Goal: Task Accomplishment & Management: Use online tool/utility

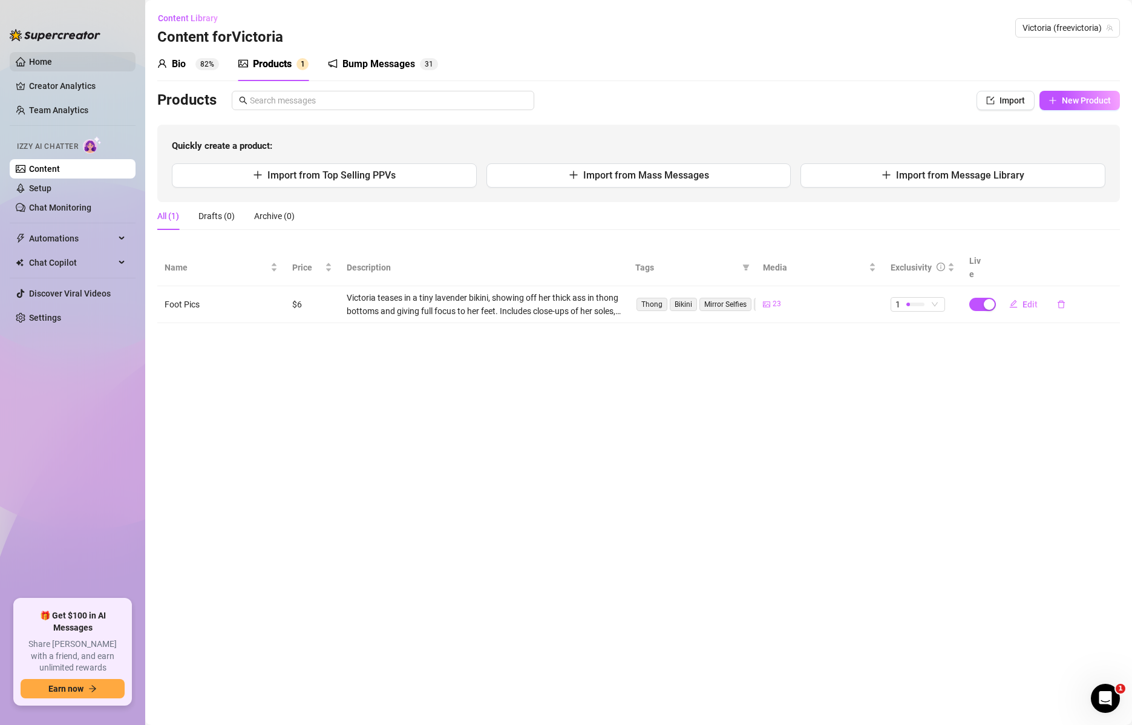
click at [38, 67] on link "Home" at bounding box center [40, 62] width 23 height 10
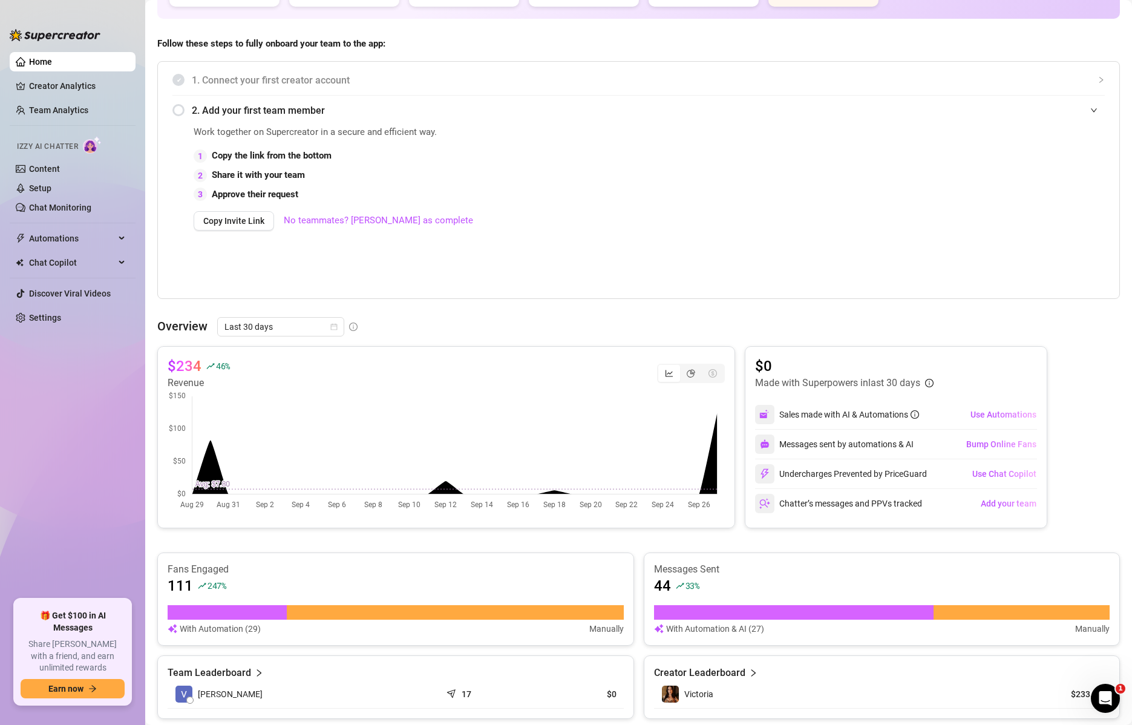
scroll to position [182, 0]
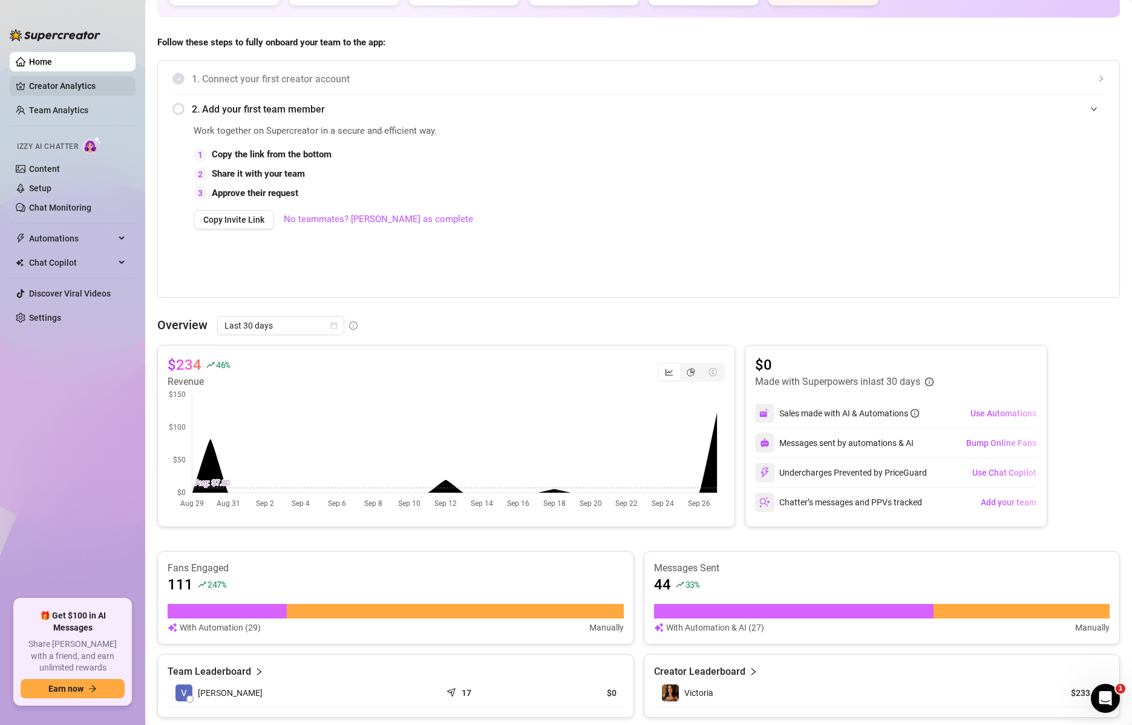
click at [54, 94] on link "Creator Analytics" at bounding box center [77, 85] width 97 height 19
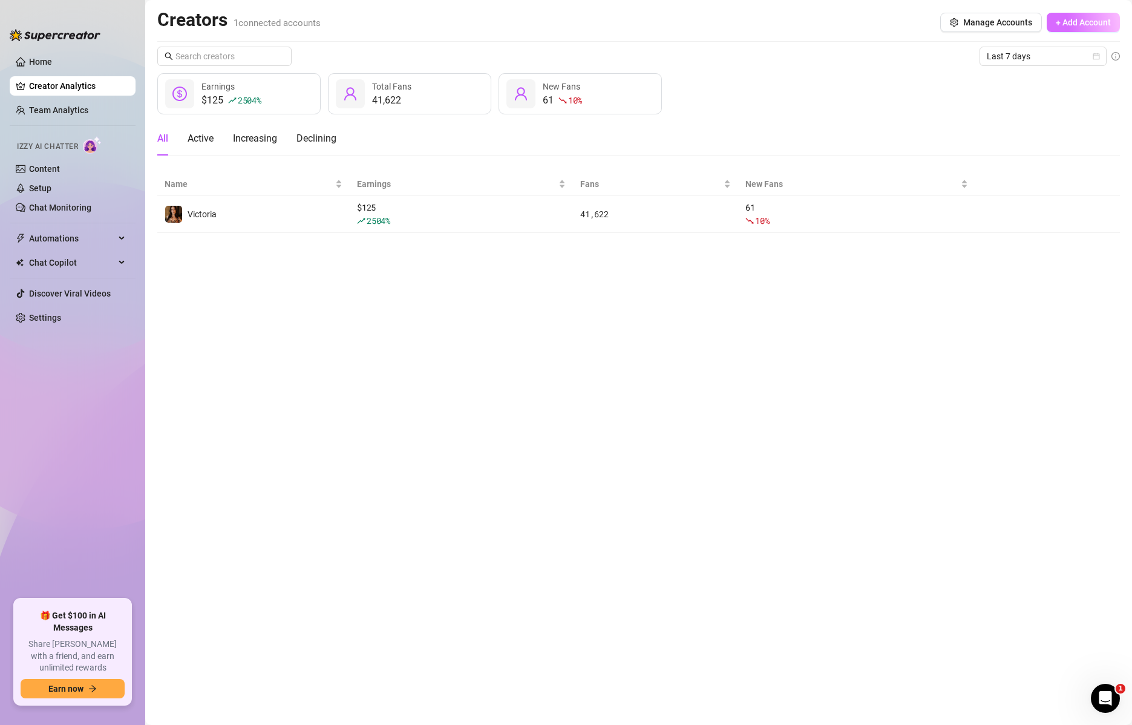
click at [1072, 16] on button "+ Add Account" at bounding box center [1083, 22] width 73 height 19
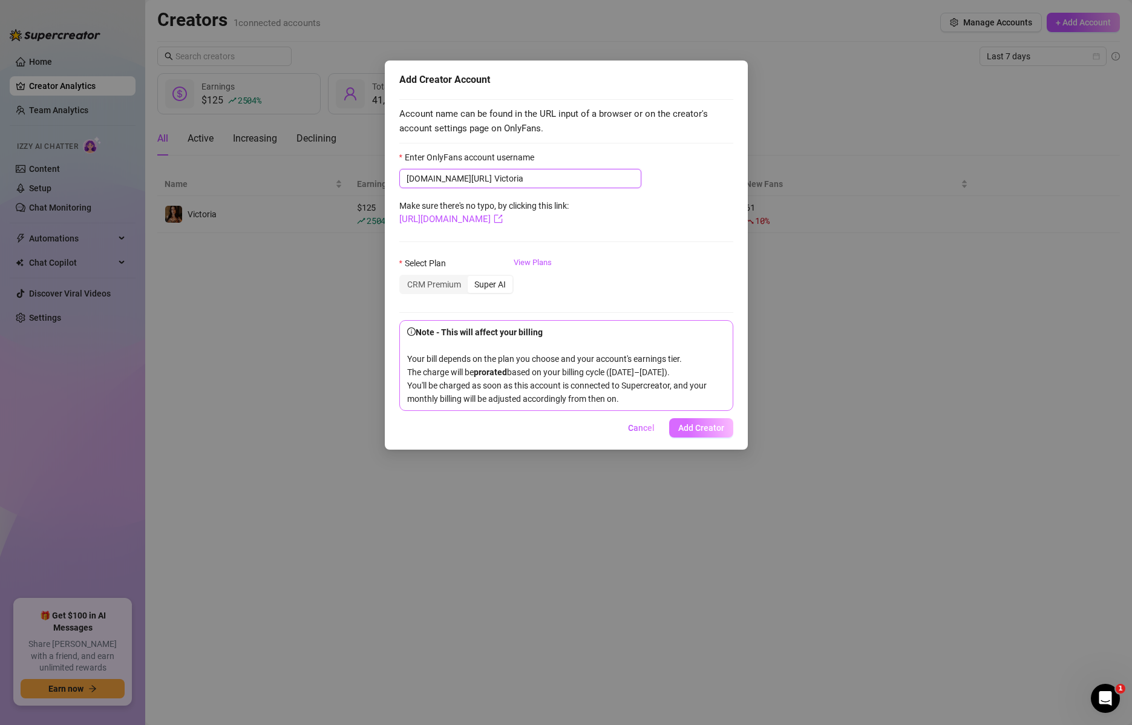
type input "Victoria"
click at [713, 433] on span "Add Creator" at bounding box center [701, 428] width 46 height 10
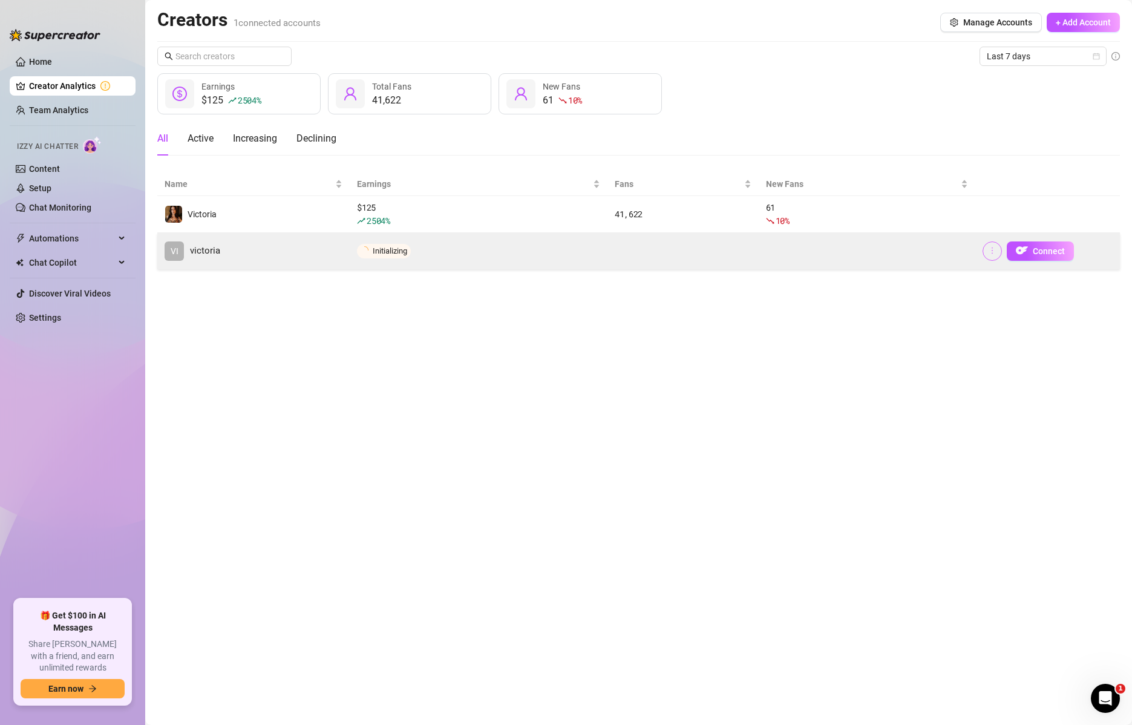
click at [991, 252] on icon "more" at bounding box center [992, 250] width 8 height 8
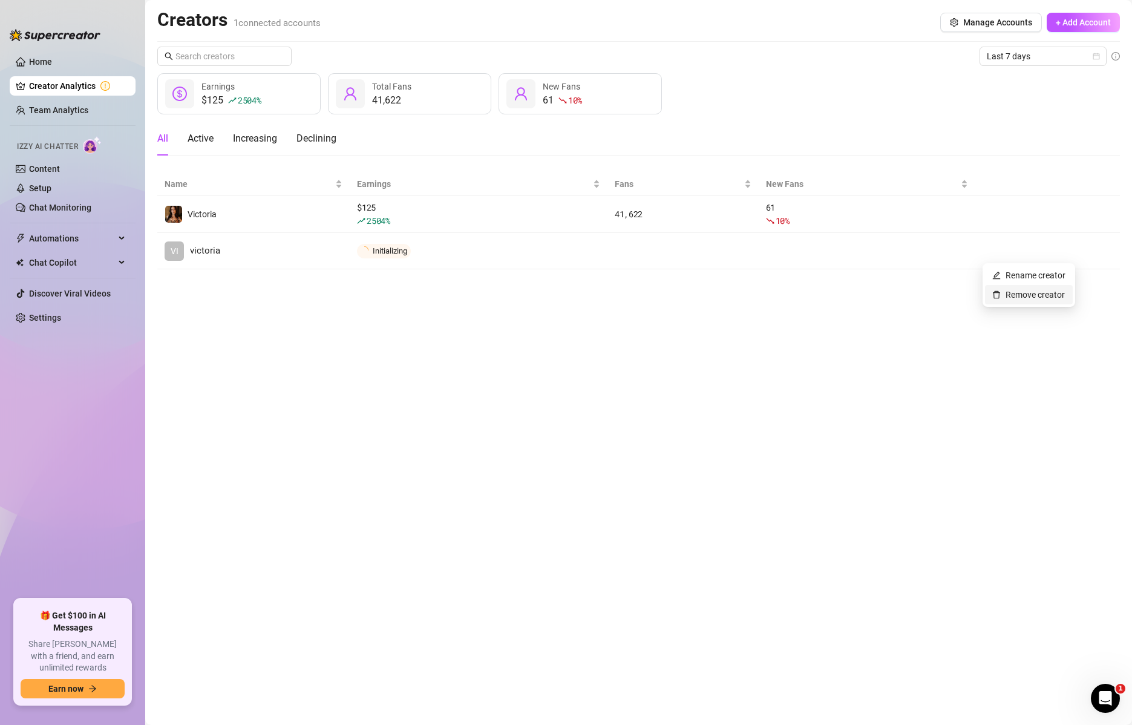
click at [1006, 295] on link "Remove creator" at bounding box center [1028, 295] width 73 height 10
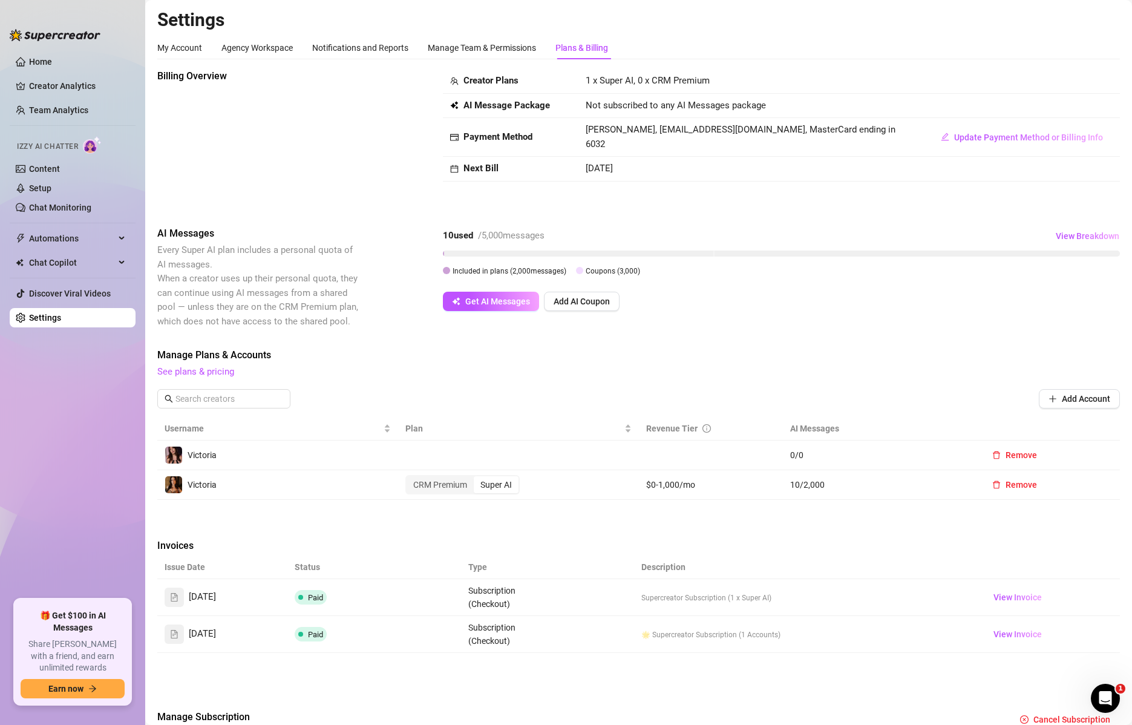
click at [533, 457] on td at bounding box center [518, 456] width 241 height 30
click at [183, 47] on div "My Account" at bounding box center [179, 47] width 45 height 13
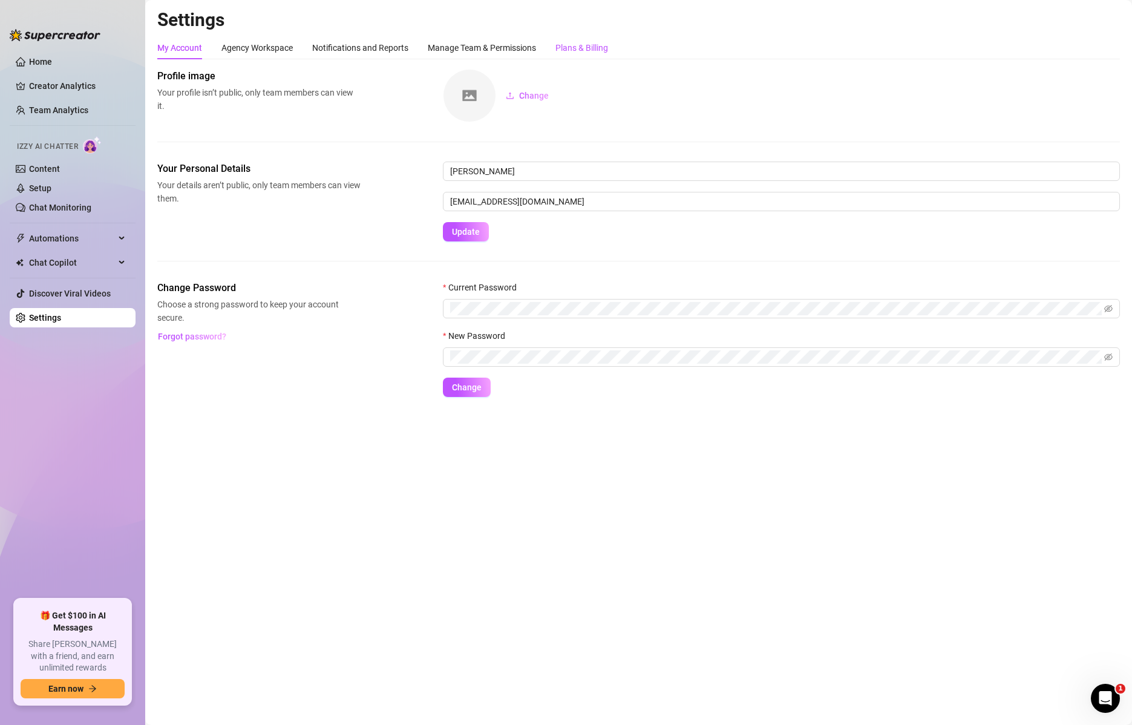
click at [583, 44] on div "Plans & Billing" at bounding box center [582, 47] width 53 height 13
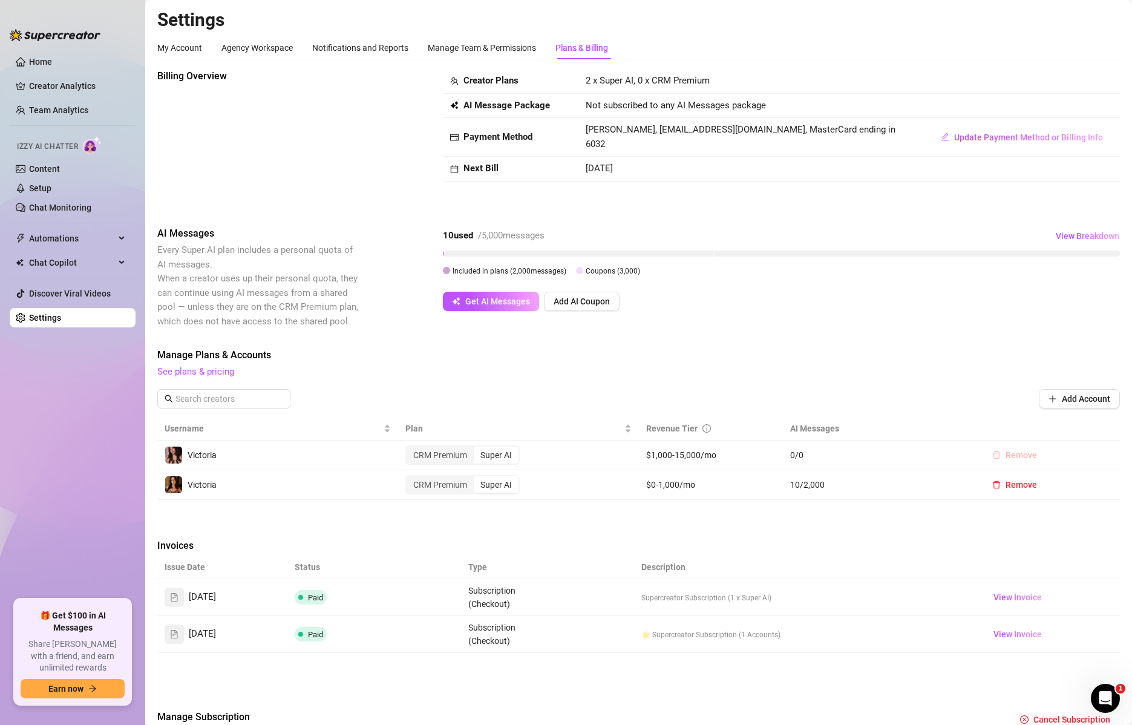
click at [1021, 454] on span "Remove" at bounding box center [1021, 455] width 31 height 10
click at [1092, 421] on span "OK" at bounding box center [1087, 424] width 11 height 10
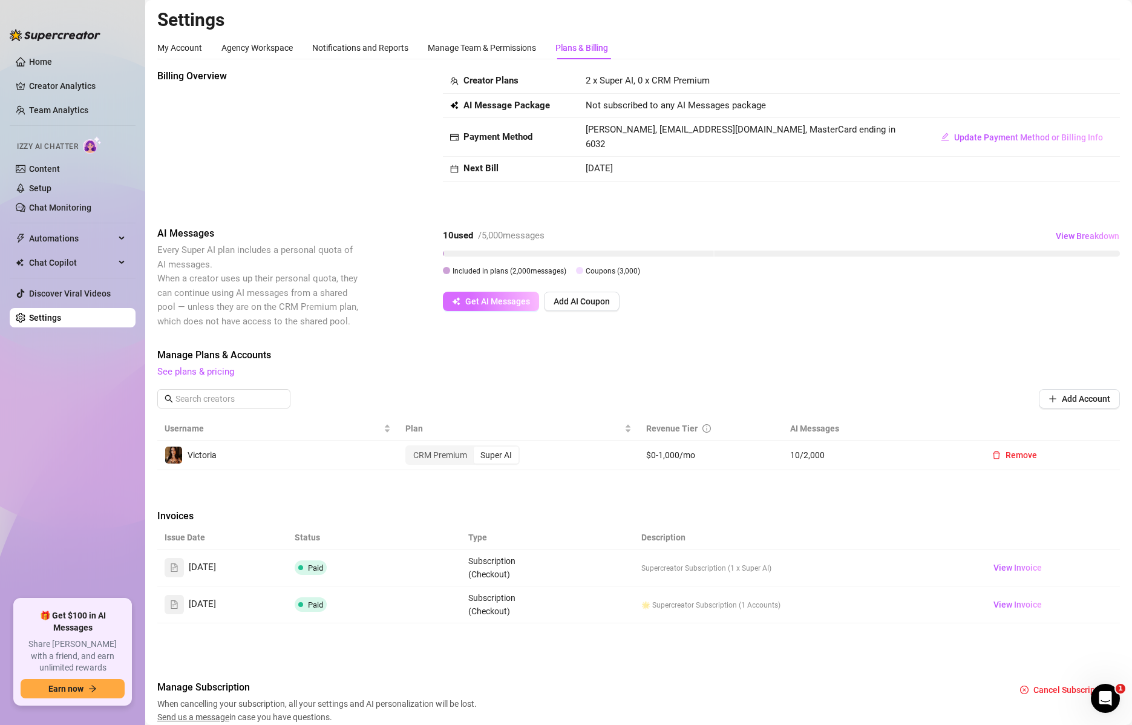
click at [494, 298] on span "Get AI Messages" at bounding box center [497, 302] width 65 height 10
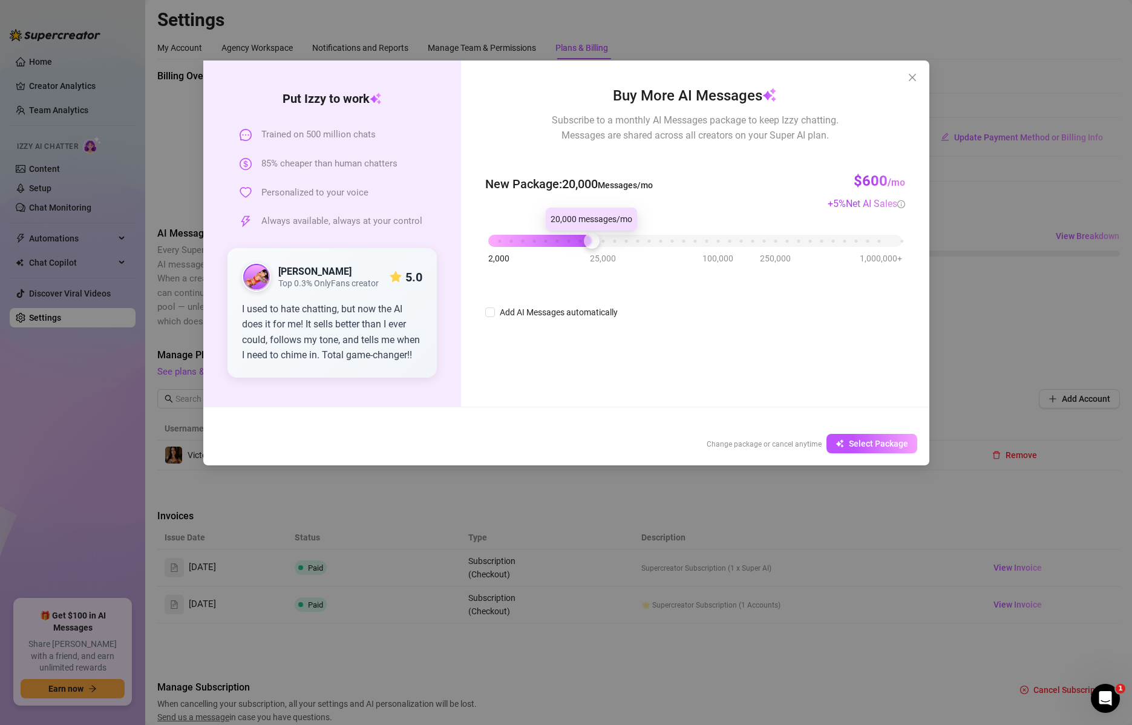
drag, startPoint x: 491, startPoint y: 237, endPoint x: 596, endPoint y: 241, distance: 104.8
click at [596, 241] on div at bounding box center [592, 241] width 16 height 16
click at [912, 75] on icon "close" at bounding box center [913, 78] width 10 height 10
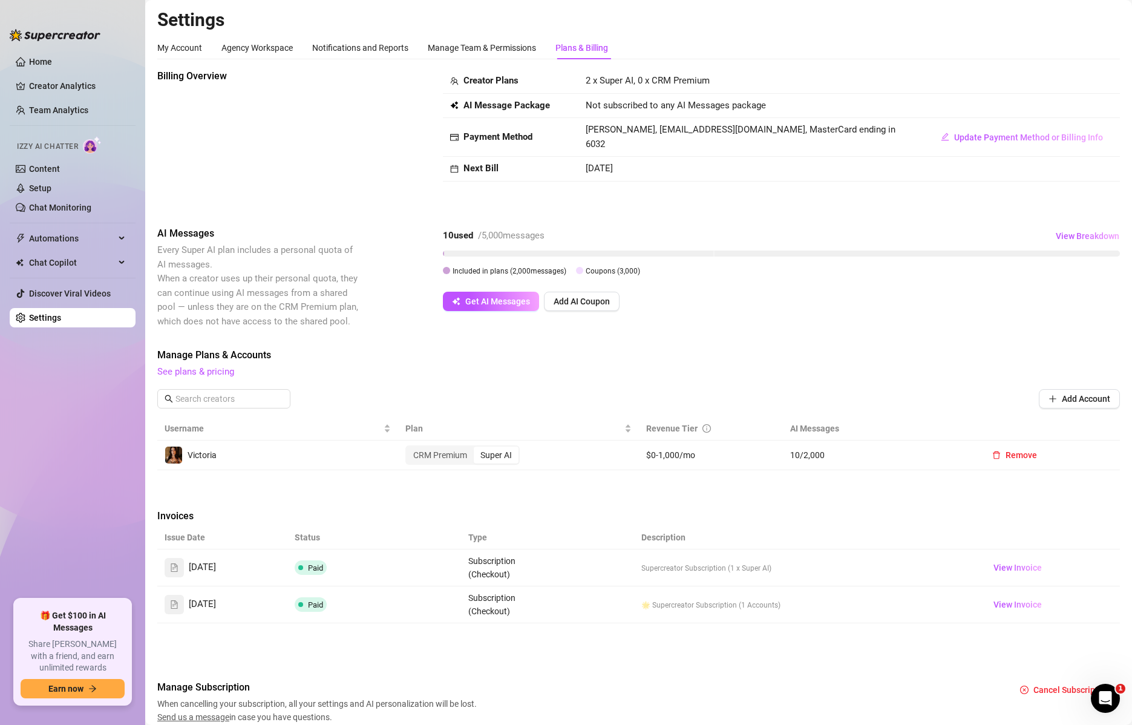
click at [676, 86] on td "2 x Super AI, 0 x CRM Premium" at bounding box center [752, 81] width 346 height 25
click at [626, 89] on td "2 x Super AI, 0 x CRM Premium" at bounding box center [752, 81] width 346 height 25
click at [204, 370] on link "See plans & pricing" at bounding box center [195, 371] width 77 height 11
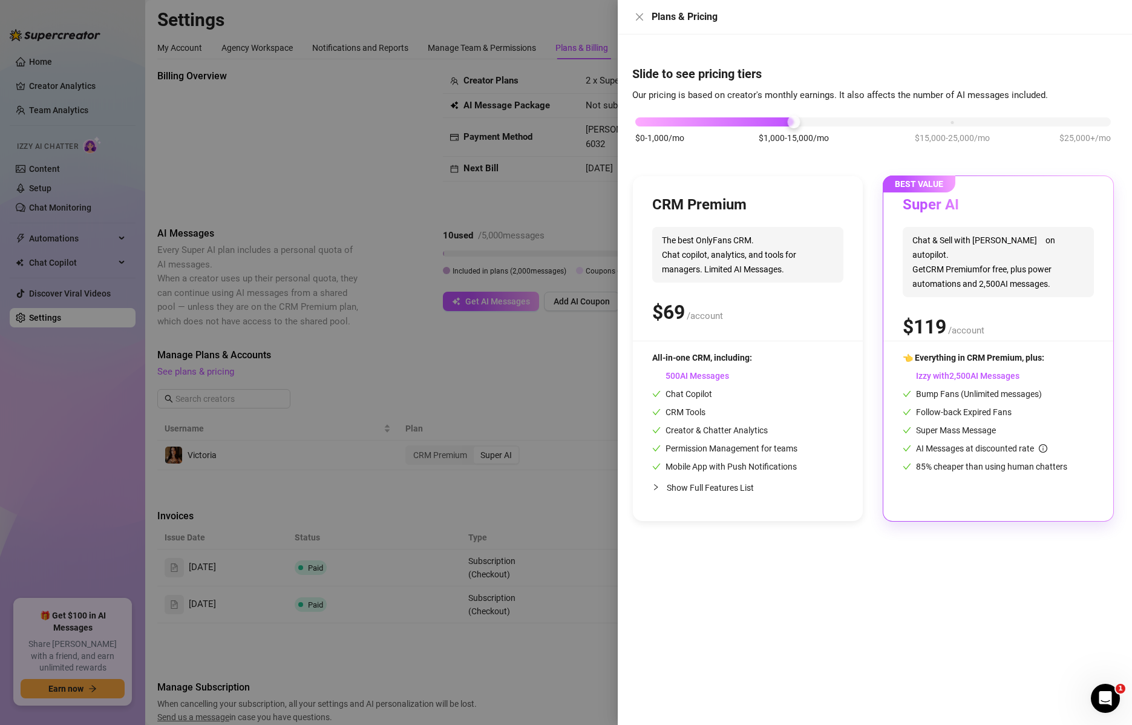
click at [309, 488] on div at bounding box center [566, 362] width 1132 height 725
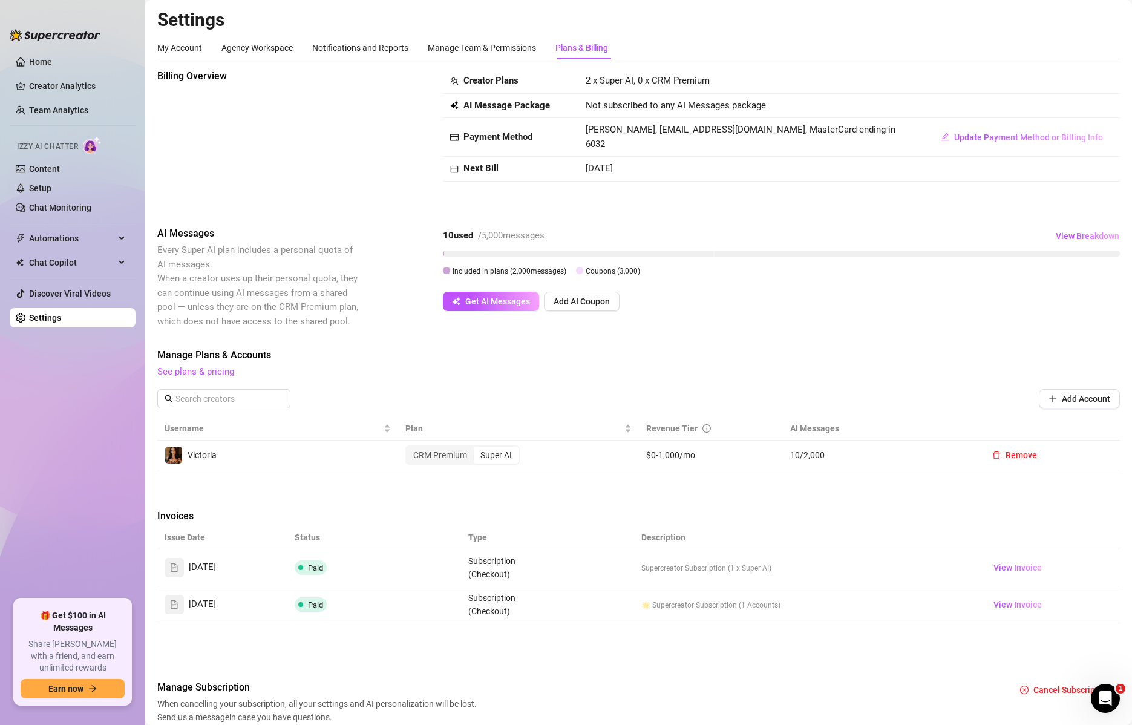
click at [649, 69] on td "2 x Super AI, 0 x CRM Premium" at bounding box center [752, 81] width 346 height 25
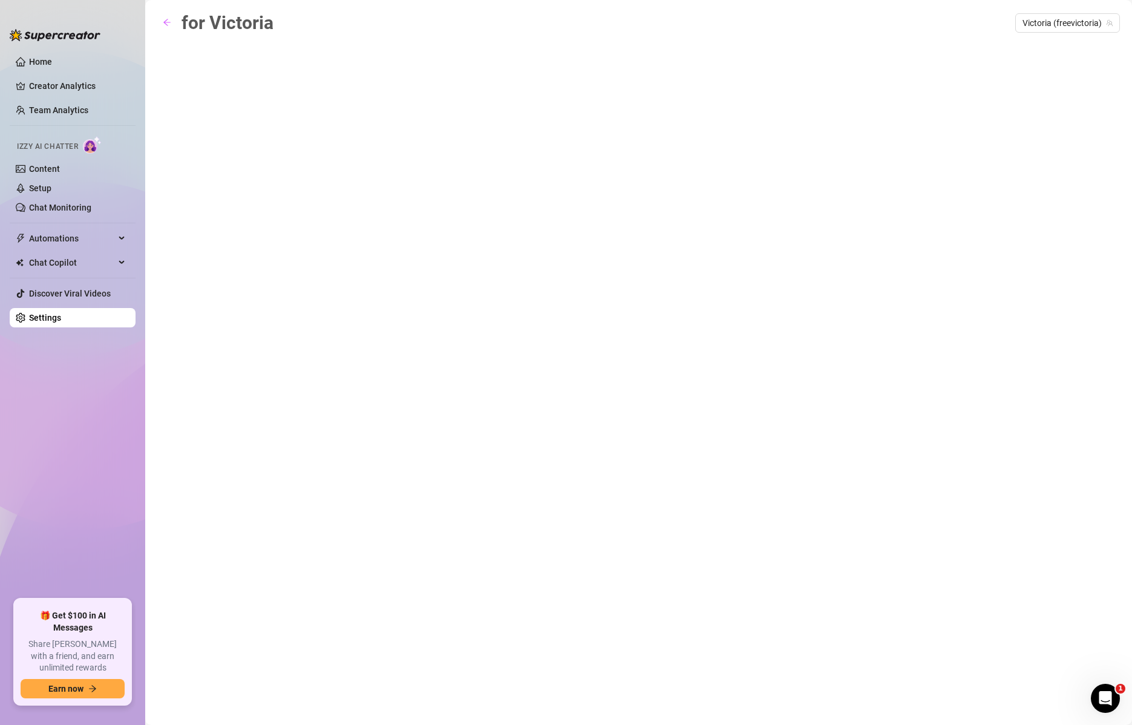
click at [283, 154] on div "for Victoria Victoria (freevictoria)" at bounding box center [638, 348] width 963 height 680
click at [168, 18] on icon "arrow-left" at bounding box center [167, 22] width 8 height 8
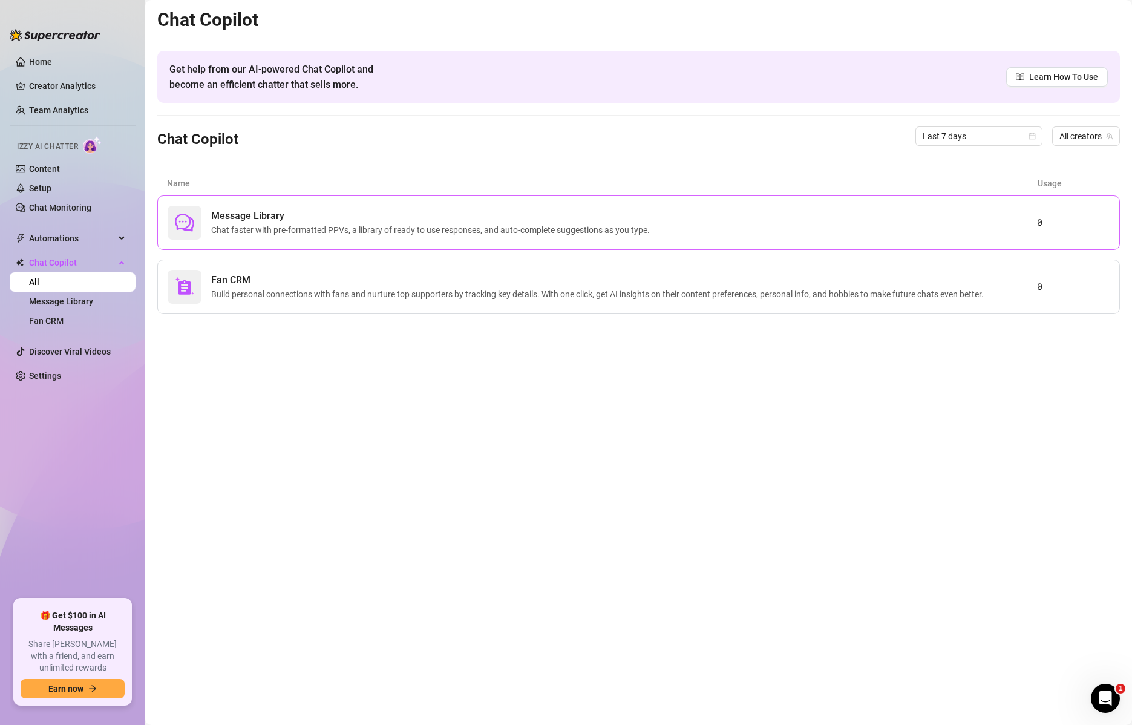
click at [667, 240] on div "Message Library Chat faster with pre-formatted PPVs, a library of ready to use …" at bounding box center [638, 222] width 963 height 54
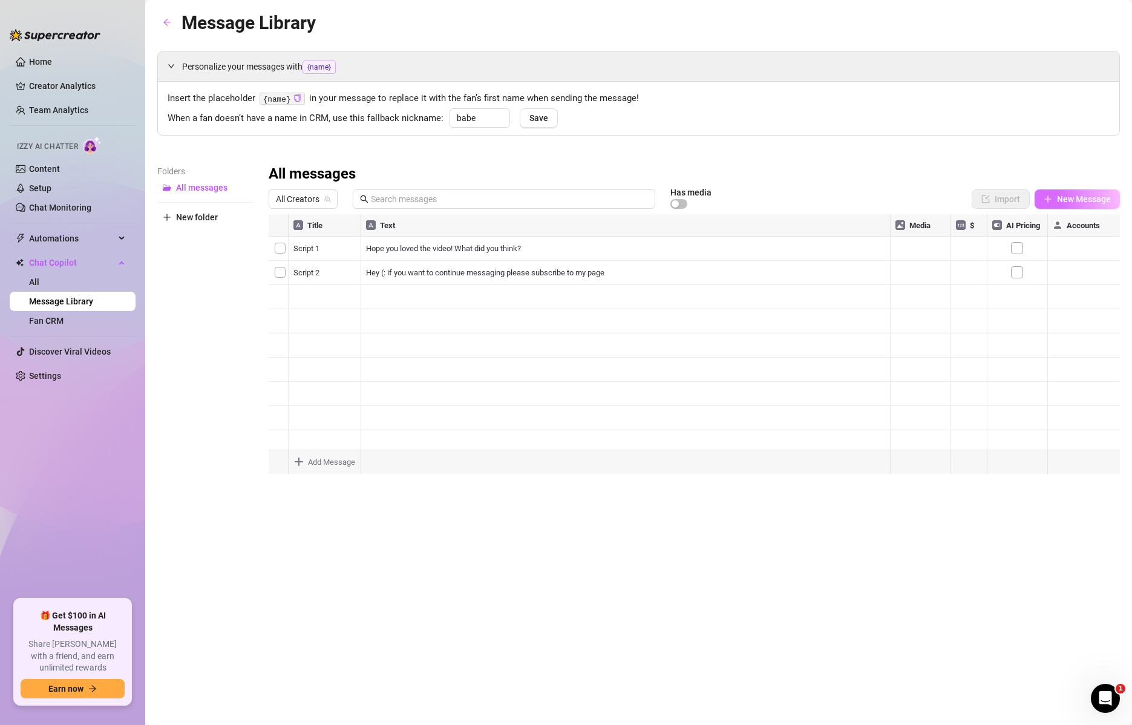
click at [1076, 198] on span "New Message" at bounding box center [1084, 199] width 54 height 10
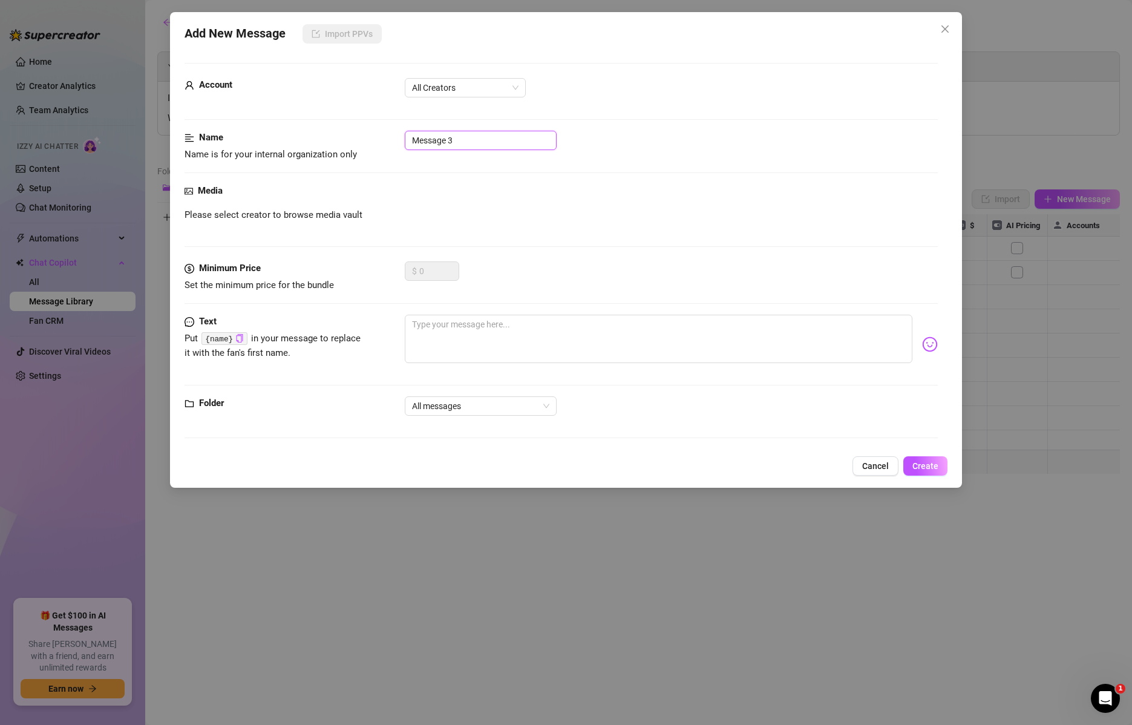
drag, startPoint x: 468, startPoint y: 143, endPoint x: 263, endPoint y: 118, distance: 206.7
click at [263, 118] on form "Account All Creators Name Name is for your internal organization only Message 3…" at bounding box center [562, 256] width 754 height 386
type input "D"
type input "Unsolicted Dick Pic"
click at [519, 343] on textarea at bounding box center [659, 339] width 508 height 48
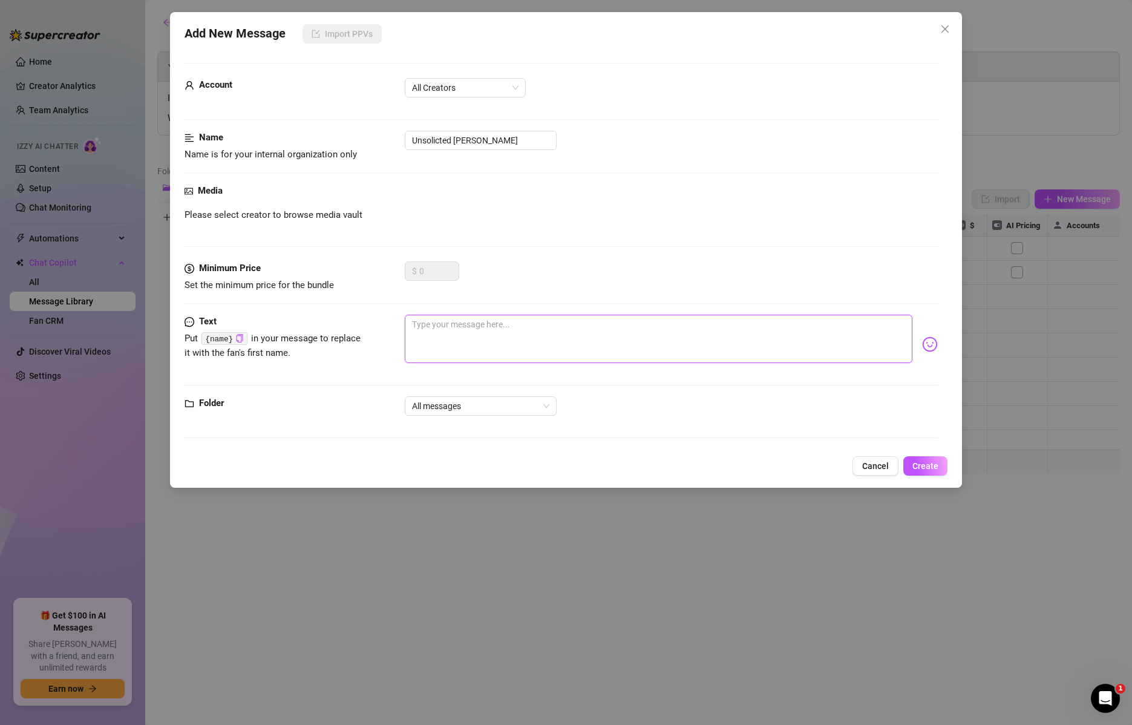
paste textarea "Ooo I see you’re trying to tempt me… wanna know what I really think? $12 for te…"
type textarea "Ooo I see you’re trying to tempt me… wanna know what I really think? $12 for te…"
click at [520, 402] on span "All messages" at bounding box center [480, 406] width 137 height 18
type textarea "Ooo I see you’re trying to tempt me… wanna know what I really think? $12 for te…"
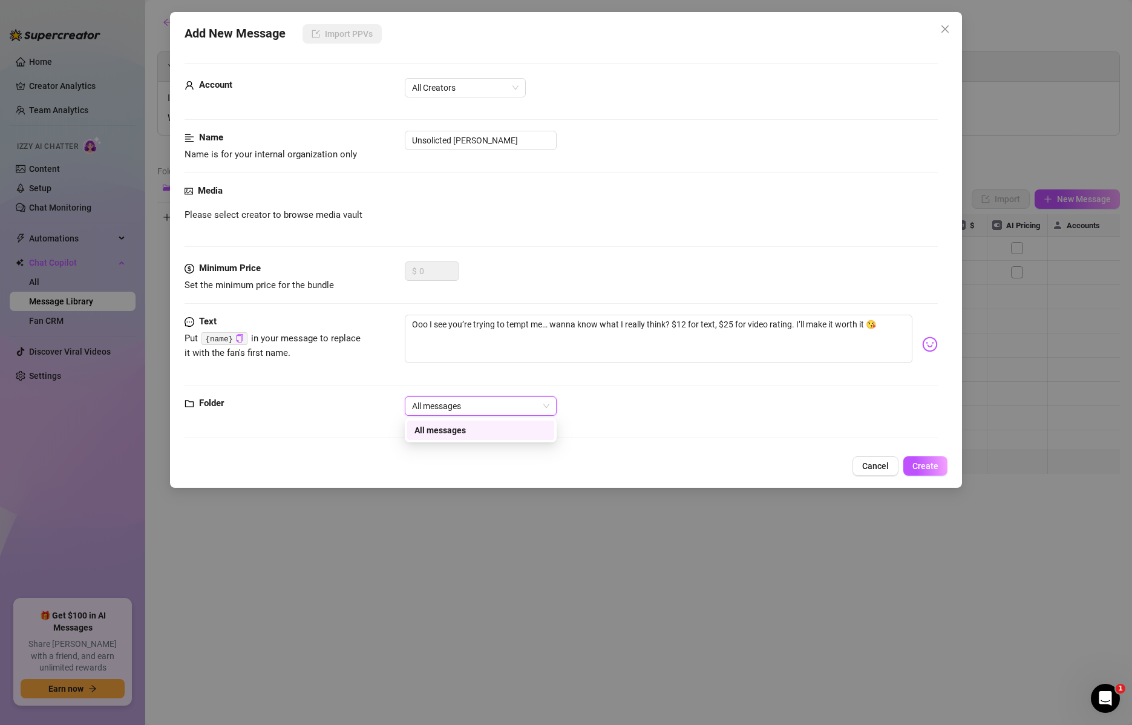
click at [517, 404] on span "All messages" at bounding box center [480, 406] width 137 height 18
click at [937, 468] on span "Create" at bounding box center [926, 466] width 26 height 10
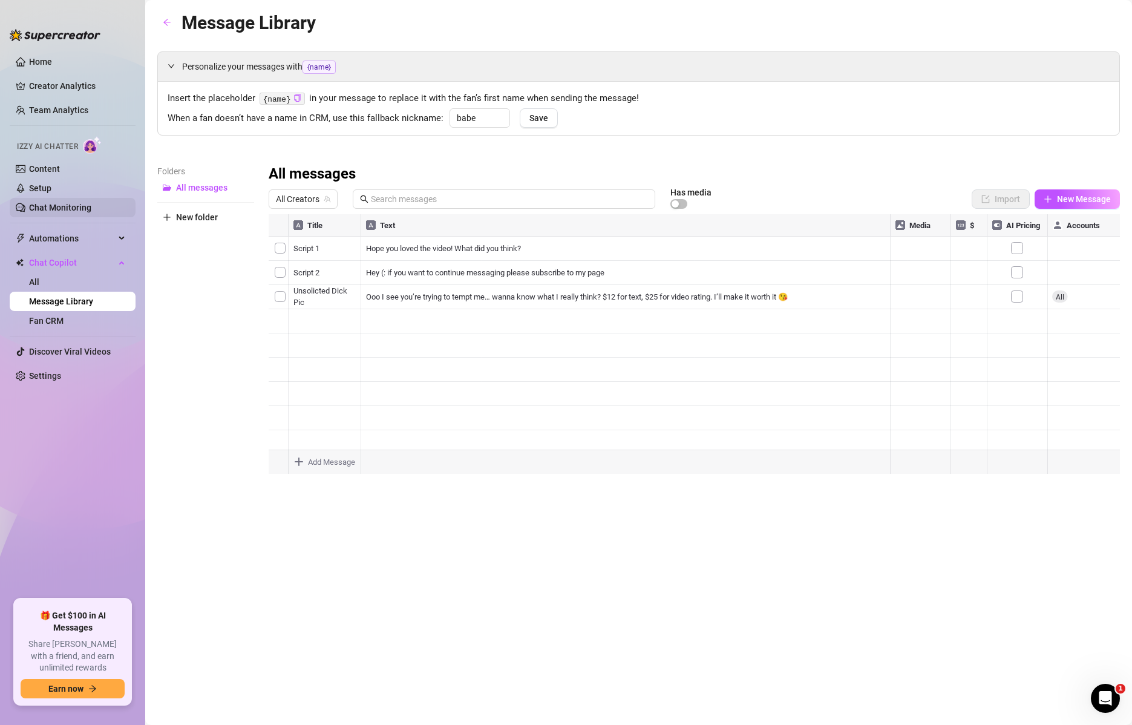
click at [64, 208] on link "Chat Monitoring" at bounding box center [60, 208] width 62 height 10
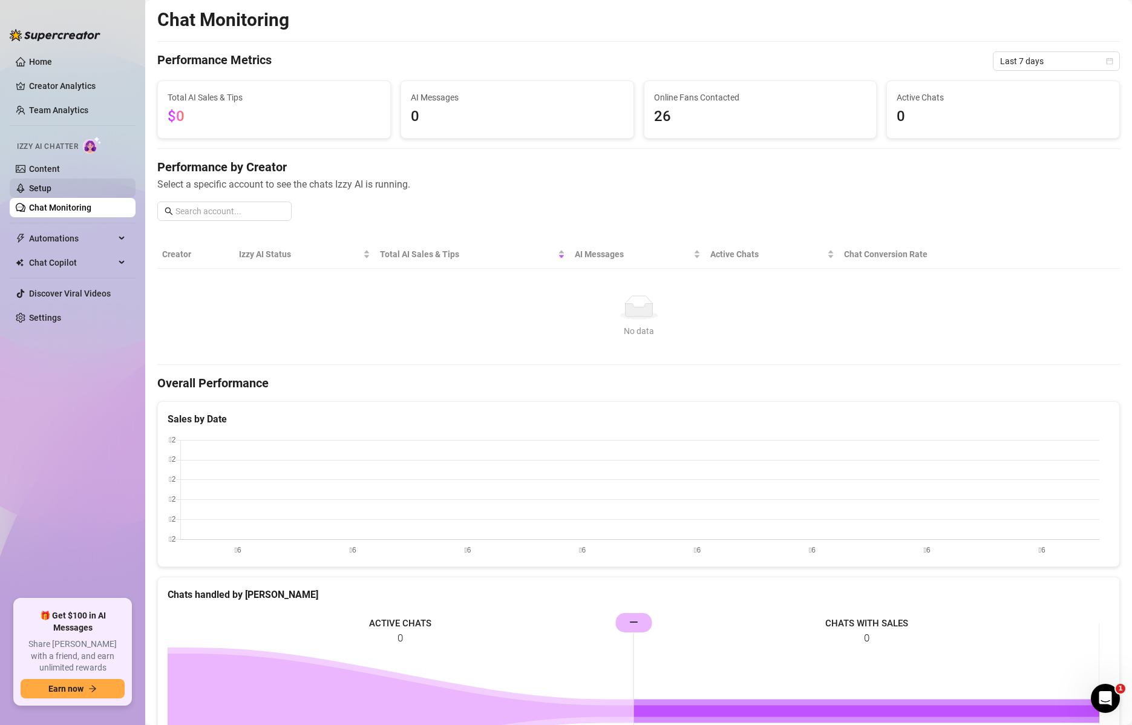
click at [48, 184] on link "Setup" at bounding box center [40, 188] width 22 height 10
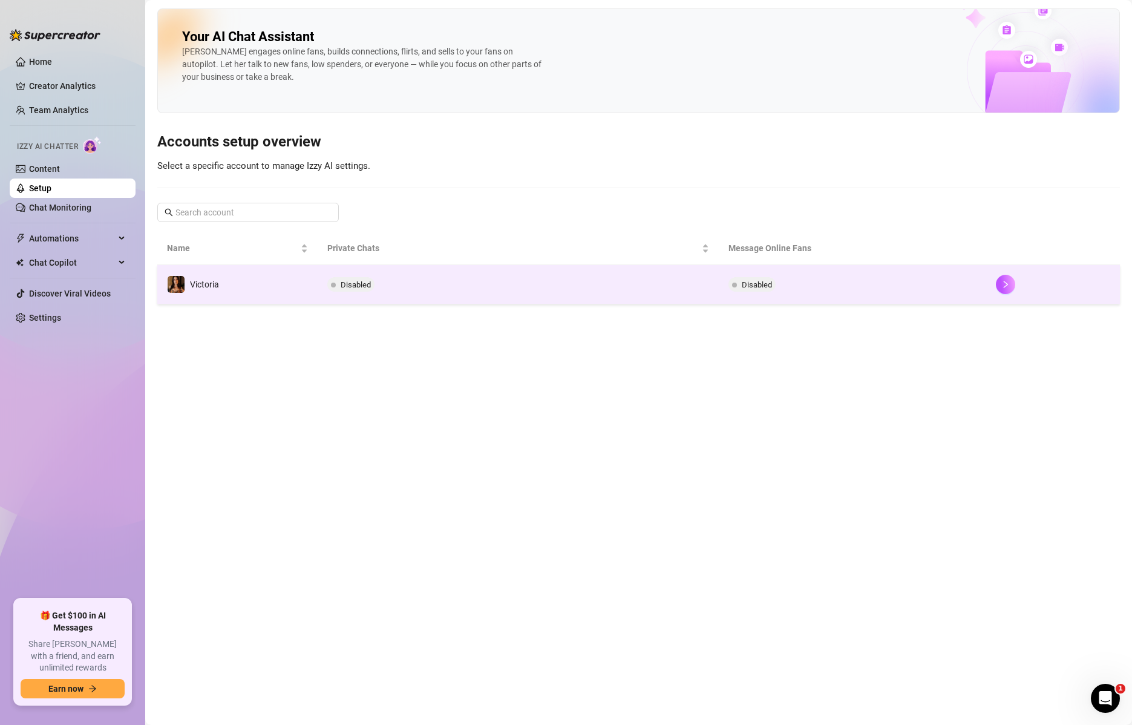
click at [368, 274] on td "Disabled" at bounding box center [518, 284] width 401 height 39
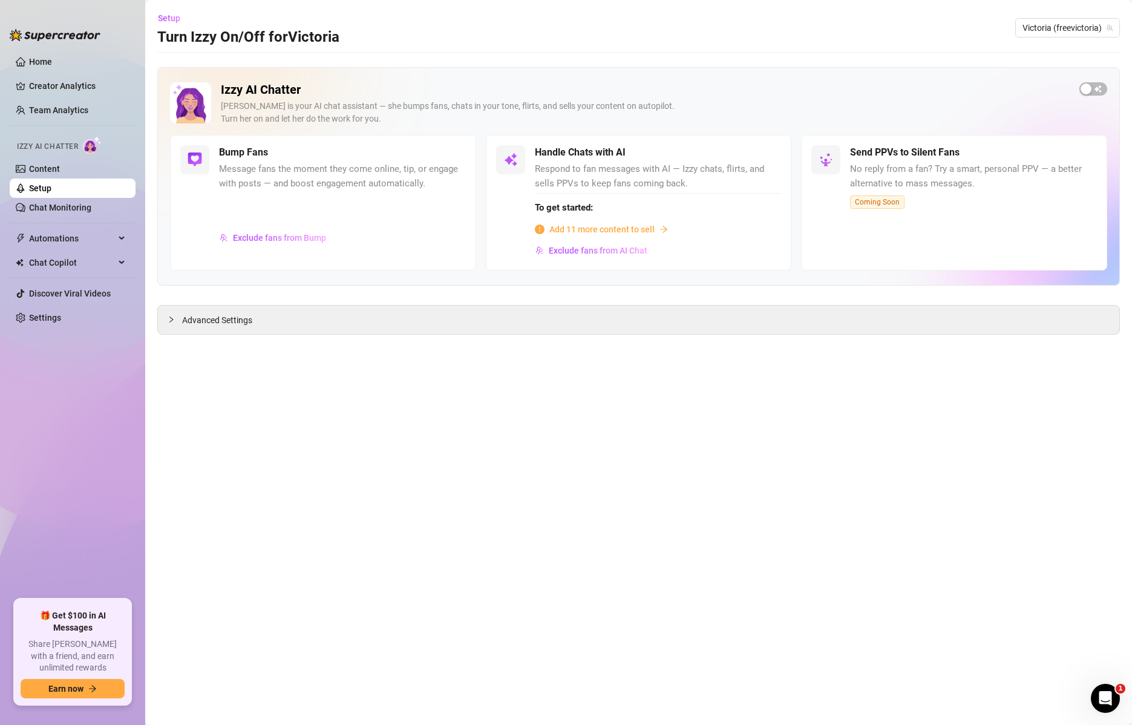
click at [677, 169] on span "Respond to fan messages with AI — Izzy chats, flirts, and sells PPVs to keep fa…" at bounding box center [658, 176] width 247 height 28
click at [615, 156] on h5 "Handle Chats with AI" at bounding box center [580, 152] width 91 height 15
click at [585, 225] on span "Add 11 more content to sell" at bounding box center [601, 229] width 105 height 13
click at [617, 247] on span "Exclude fans from AI Chat" at bounding box center [598, 251] width 99 height 10
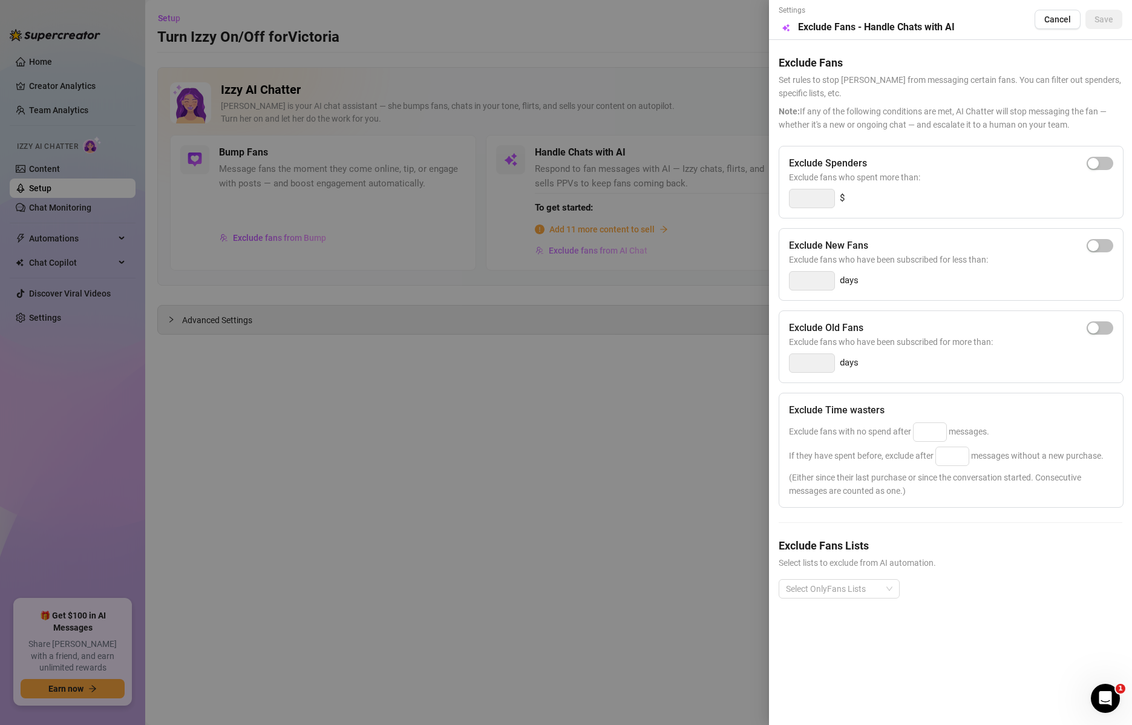
click at [617, 247] on div at bounding box center [566, 362] width 1132 height 725
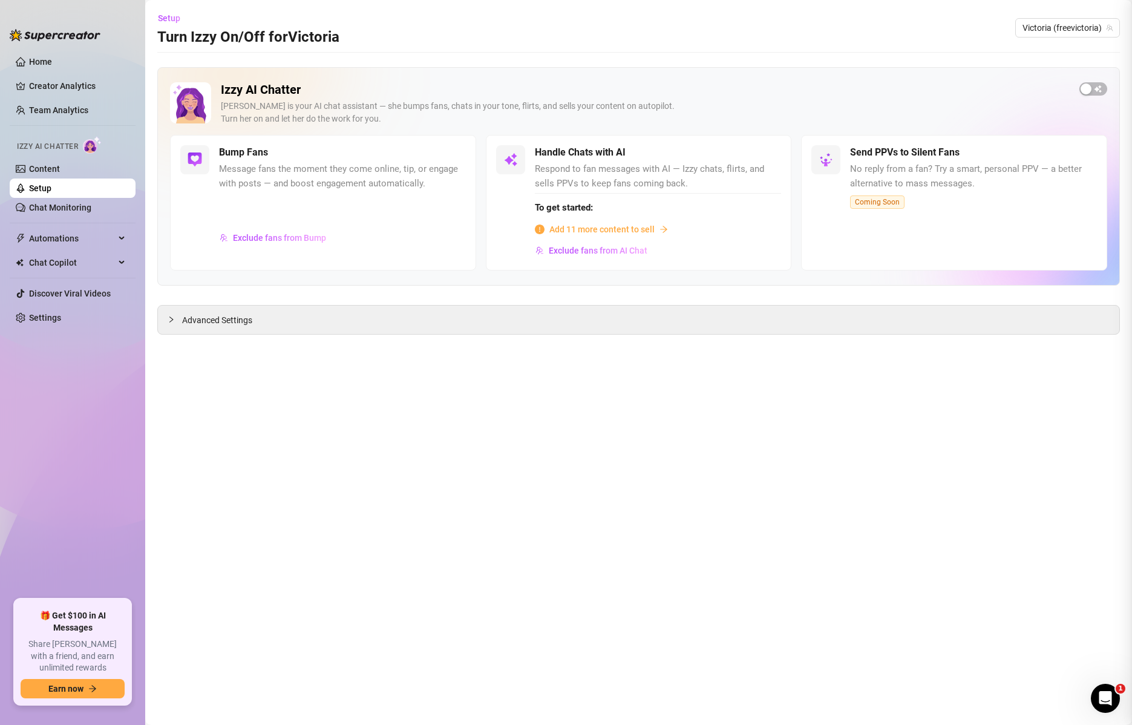
click at [342, 160] on div "Bump Fans" at bounding box center [342, 152] width 247 height 15
click at [53, 170] on link "Content" at bounding box center [44, 169] width 31 height 10
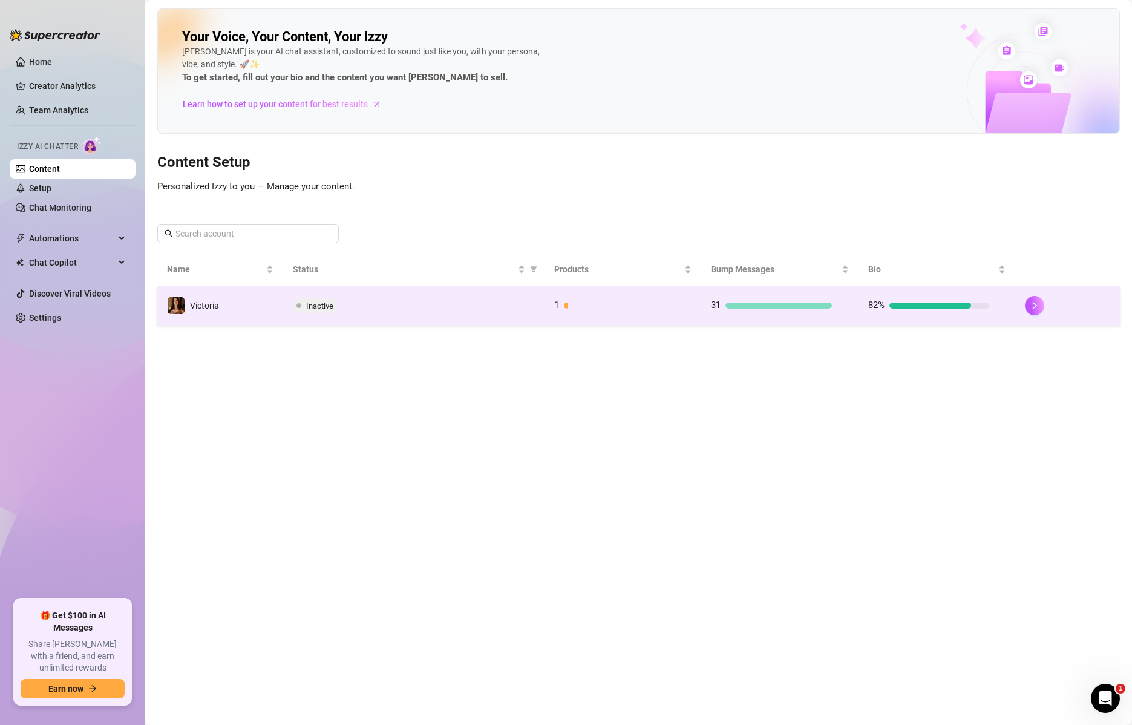
click at [306, 303] on span "Inactive" at bounding box center [319, 305] width 27 height 9
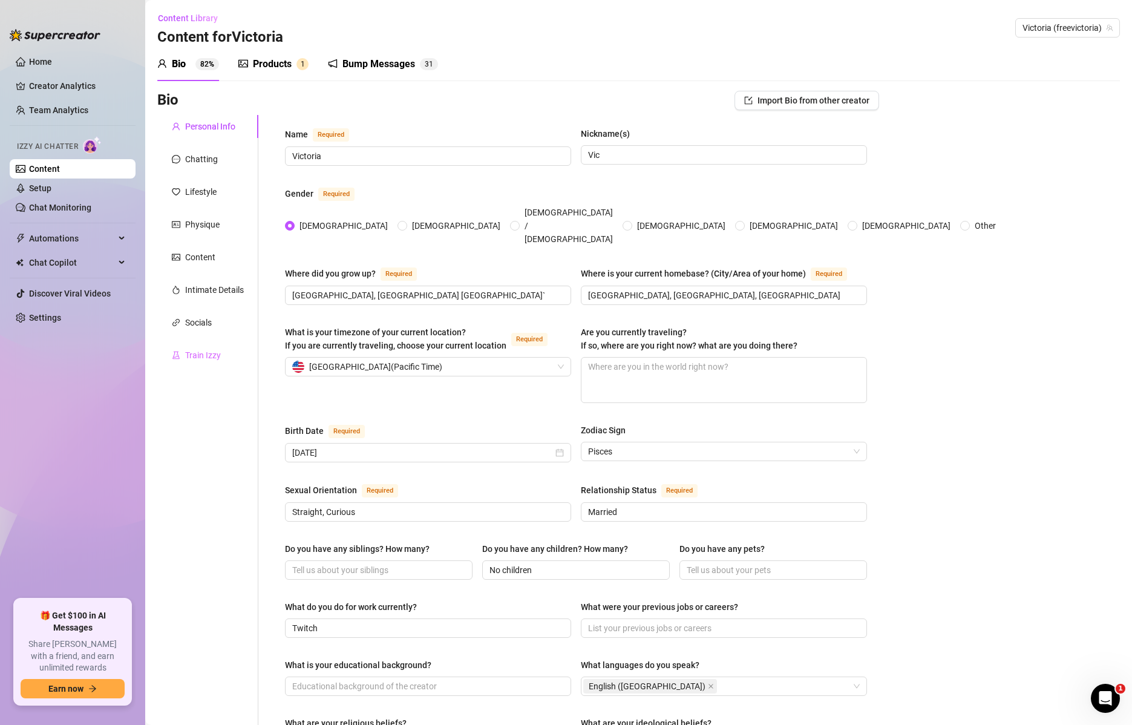
click at [229, 349] on div "Train Izzy" at bounding box center [207, 355] width 101 height 23
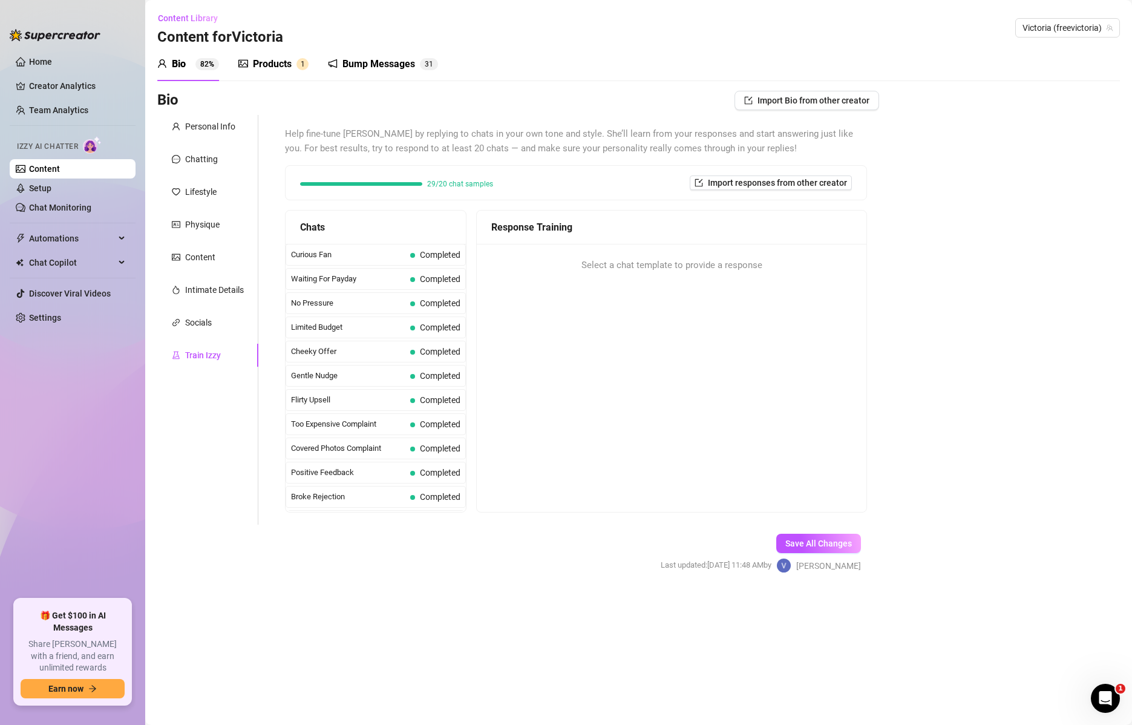
drag, startPoint x: 467, startPoint y: 270, endPoint x: 468, endPoint y: 286, distance: 15.8
click at [468, 286] on div "Chats Curious Fan Completed Waiting For Payday Completed No Pressure Completed …" at bounding box center [576, 361] width 582 height 303
click at [361, 355] on span "Cheeky Offer" at bounding box center [348, 352] width 114 height 12
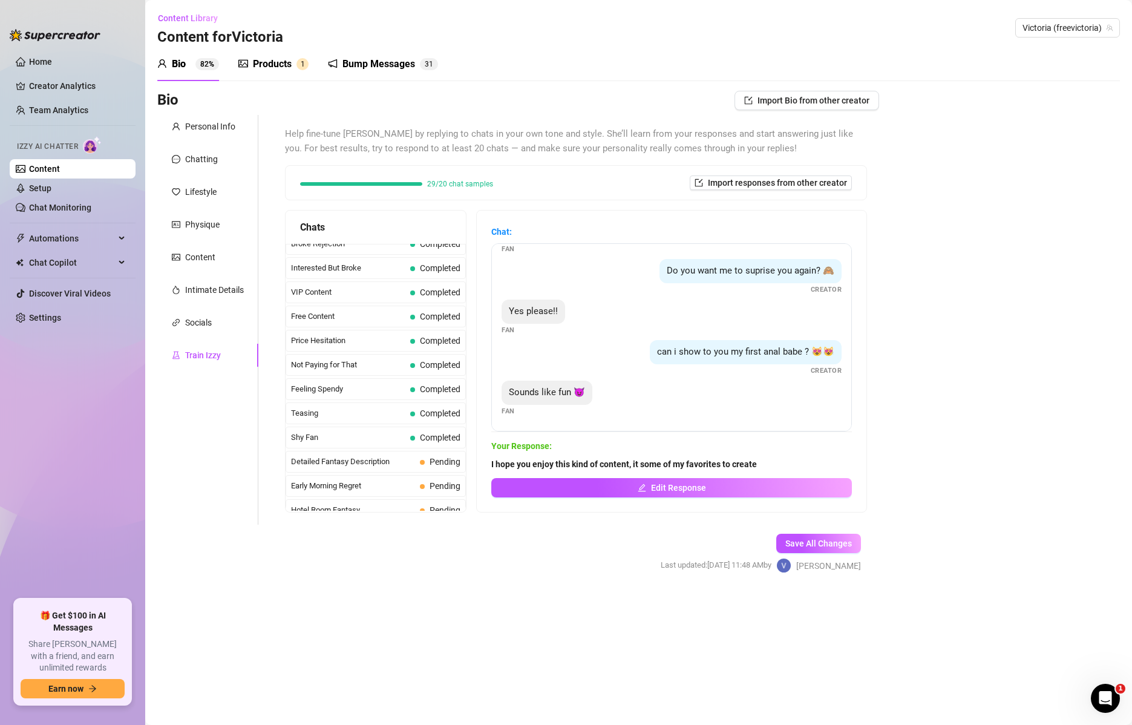
scroll to position [259, 0]
click at [345, 439] on div "Shy Fan Completed" at bounding box center [376, 432] width 180 height 22
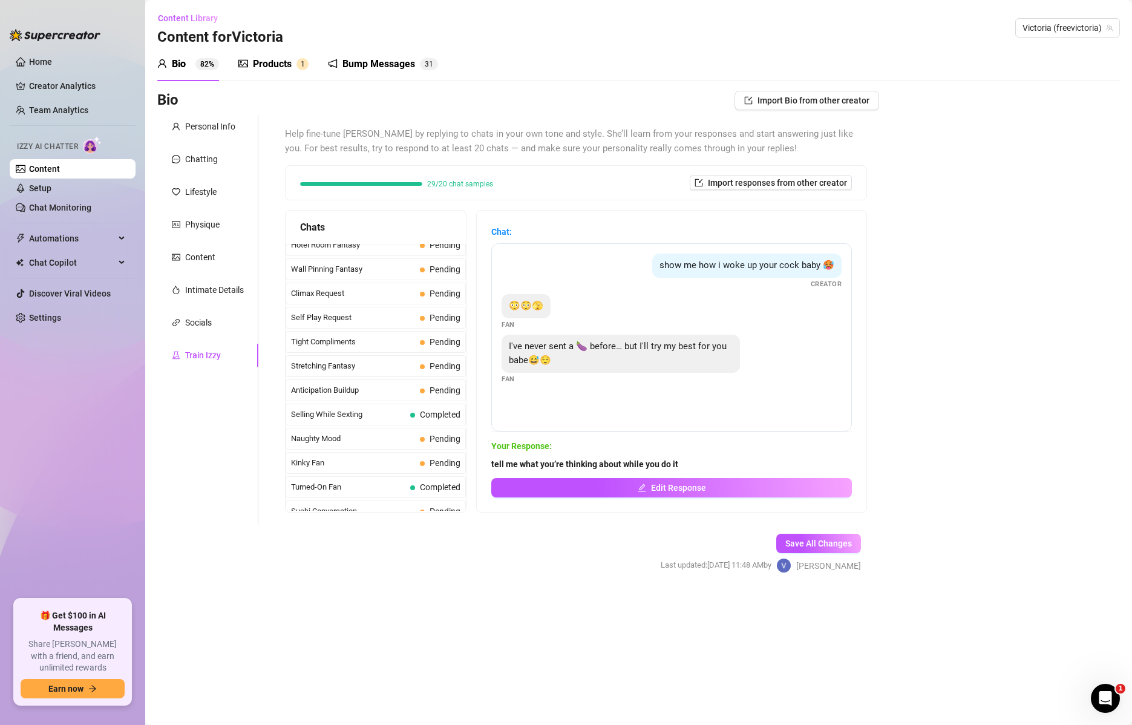
scroll to position [522, 0]
click at [389, 461] on span "Kinky Fan" at bounding box center [353, 459] width 124 height 12
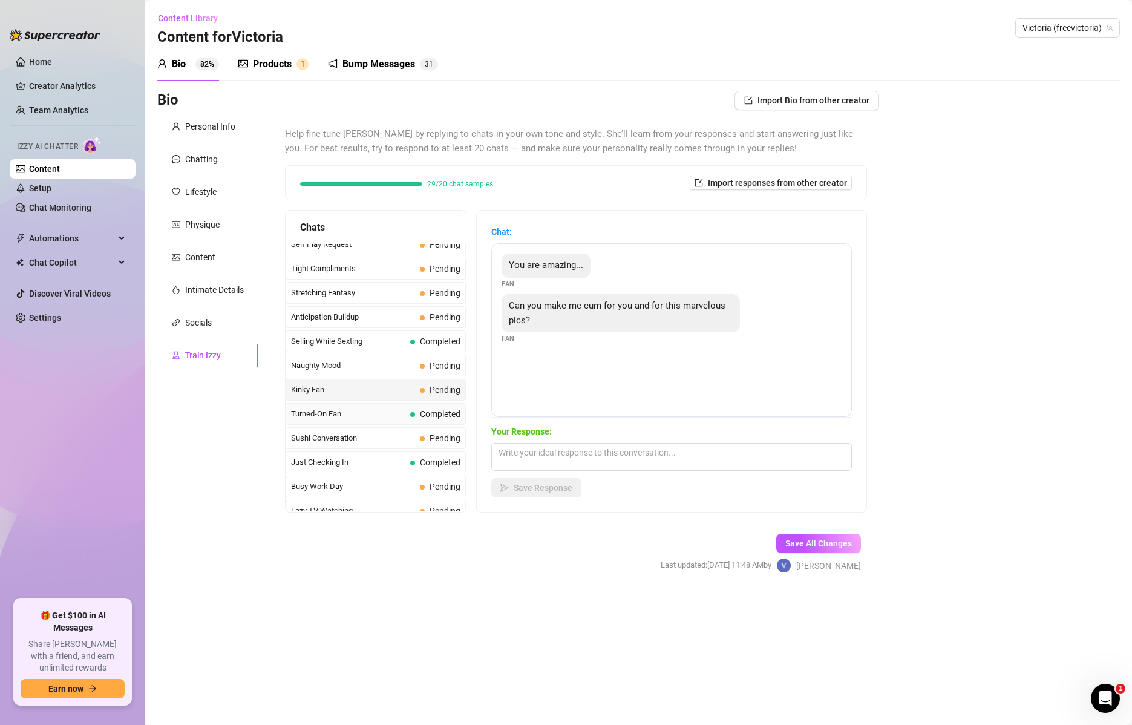
scroll to position [594, 0]
click at [365, 408] on span "Turned-On Fan" at bounding box center [348, 411] width 114 height 12
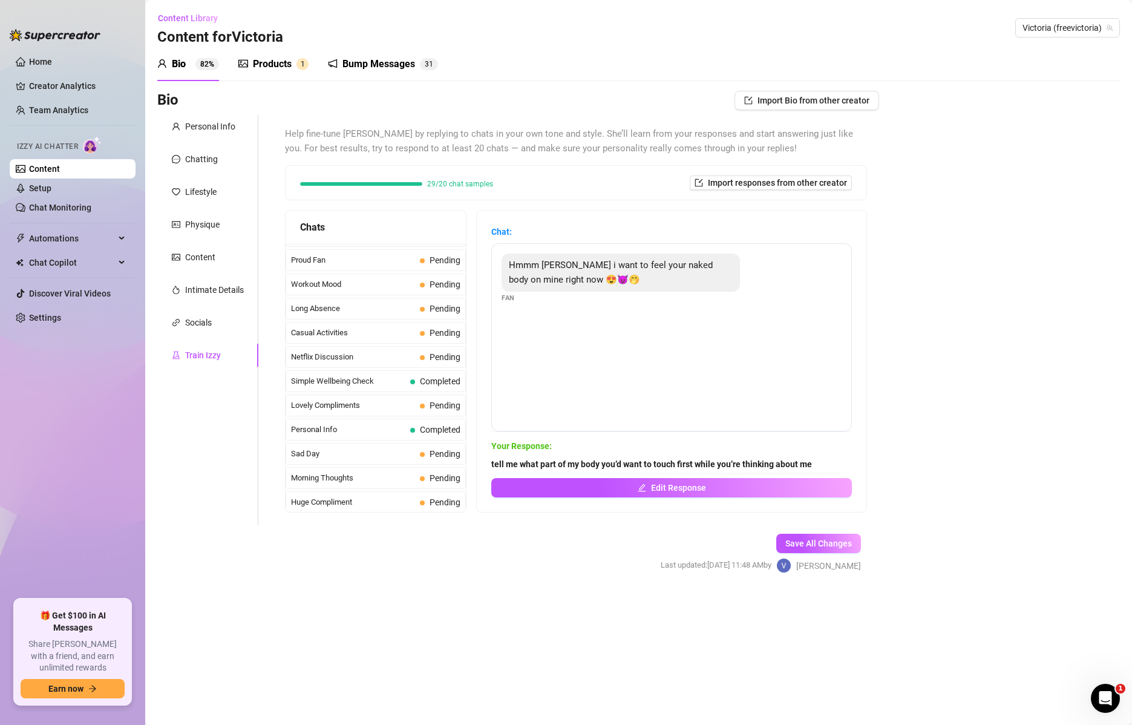
scroll to position [1086, 0]
